Goal: Navigation & Orientation: Go to known website

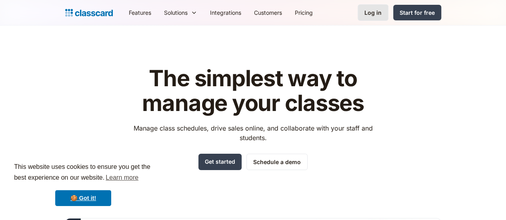
click at [388, 12] on link "Log in" at bounding box center [372, 12] width 31 height 16
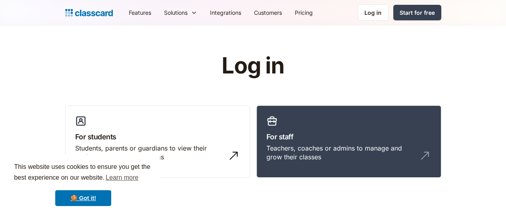
click at [388, 12] on link "Log in" at bounding box center [372, 12] width 31 height 16
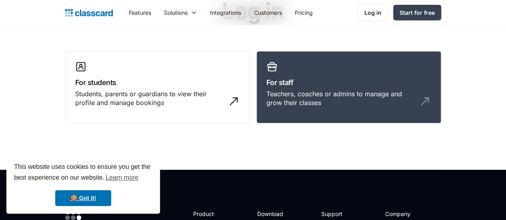
scroll to position [56, 0]
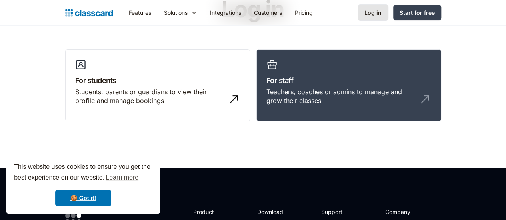
click at [381, 15] on div "Log in" at bounding box center [372, 12] width 17 height 8
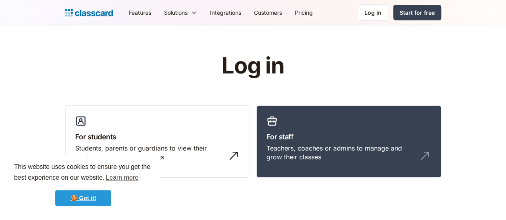
click at [88, 202] on link "🍪 Got it!" at bounding box center [83, 198] width 56 height 16
